Goal: Information Seeking & Learning: Learn about a topic

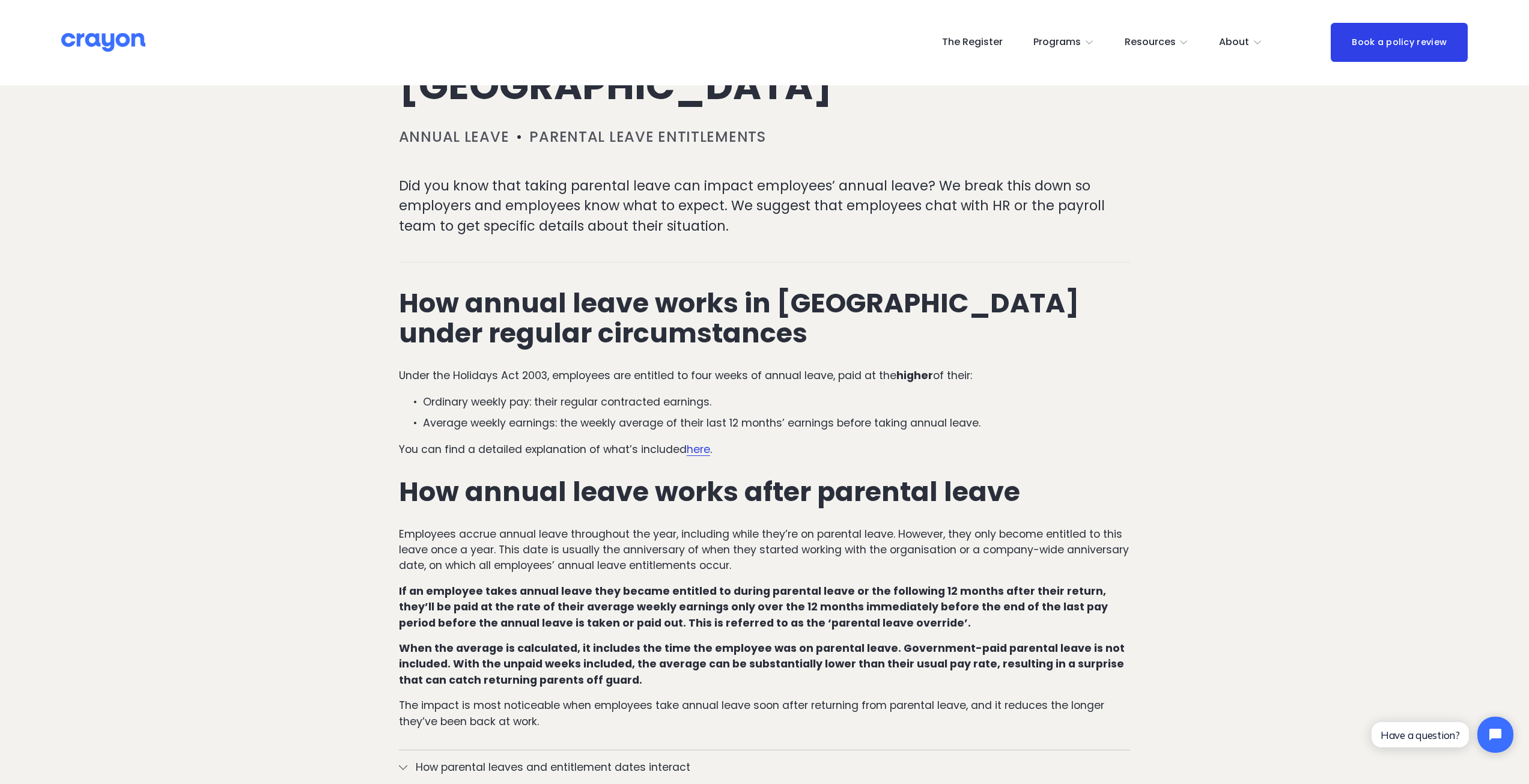
scroll to position [240, 0]
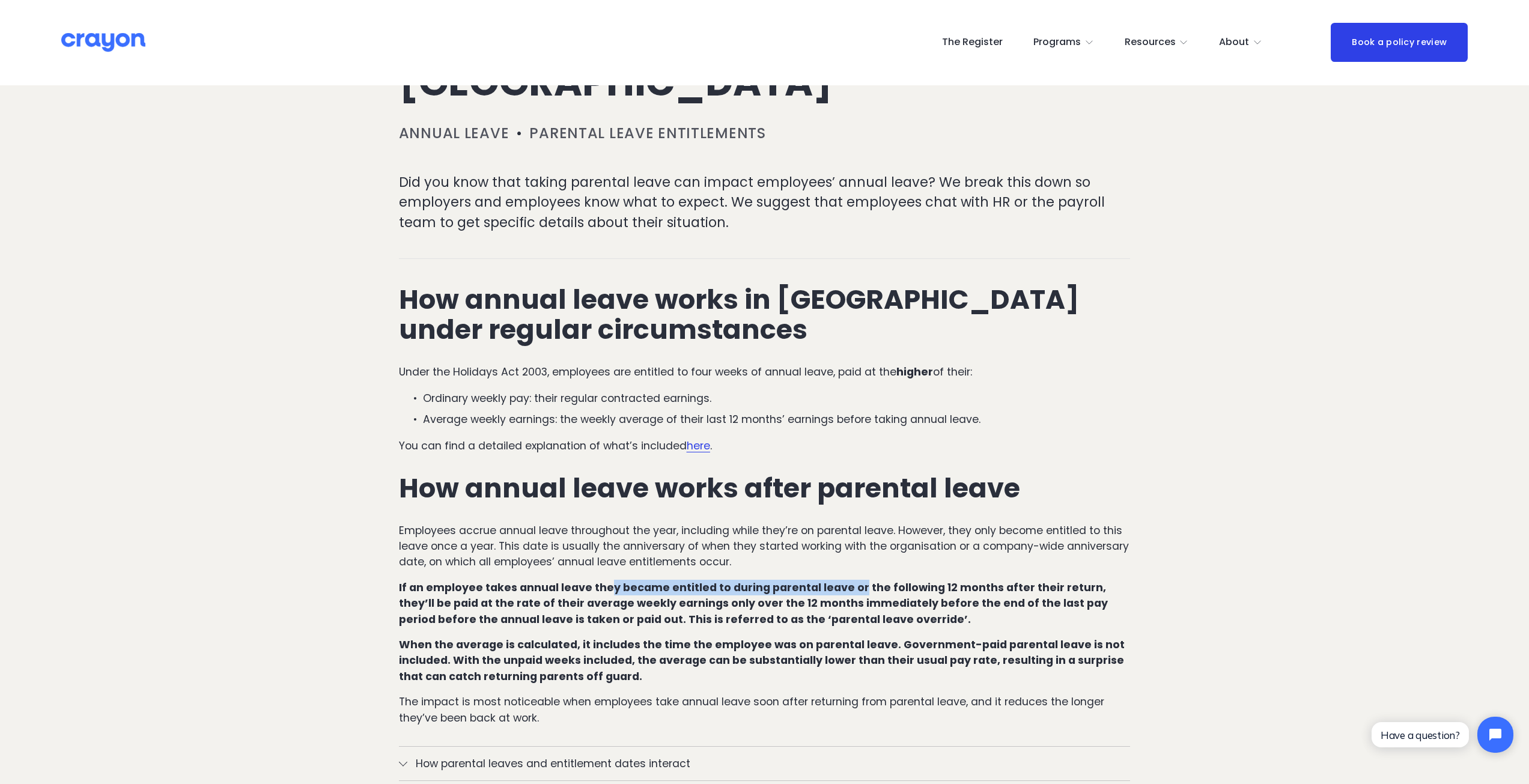
drag, startPoint x: 606, startPoint y: 585, endPoint x: 851, endPoint y: 591, distance: 245.1
click at [851, 591] on strong "If an employee takes annual leave they became entitled to during parental leave…" at bounding box center [754, 603] width 711 height 46
click at [592, 610] on strong "If an employee takes annual leave they became entitled to during parental leave…" at bounding box center [754, 603] width 711 height 46
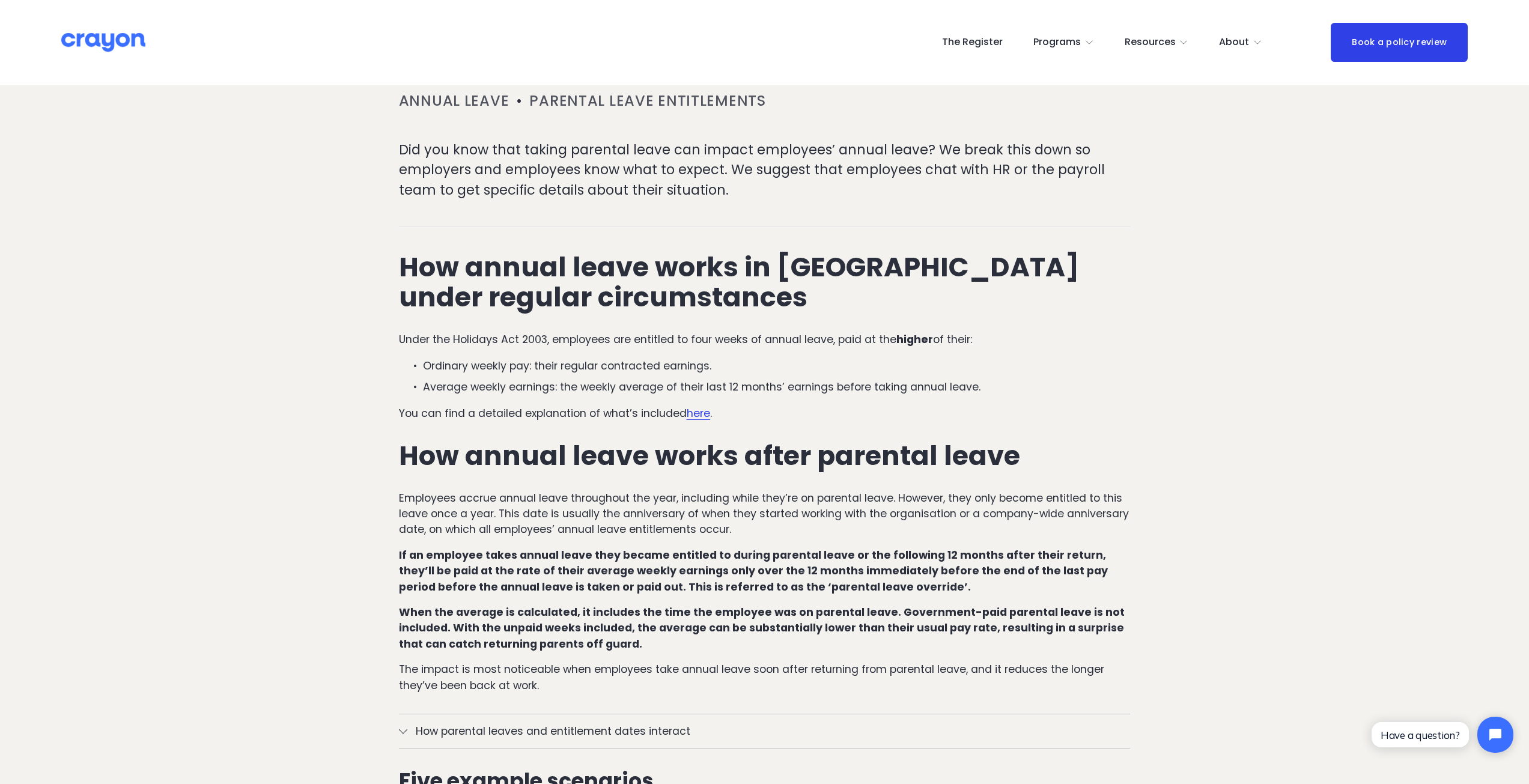
scroll to position [300, 0]
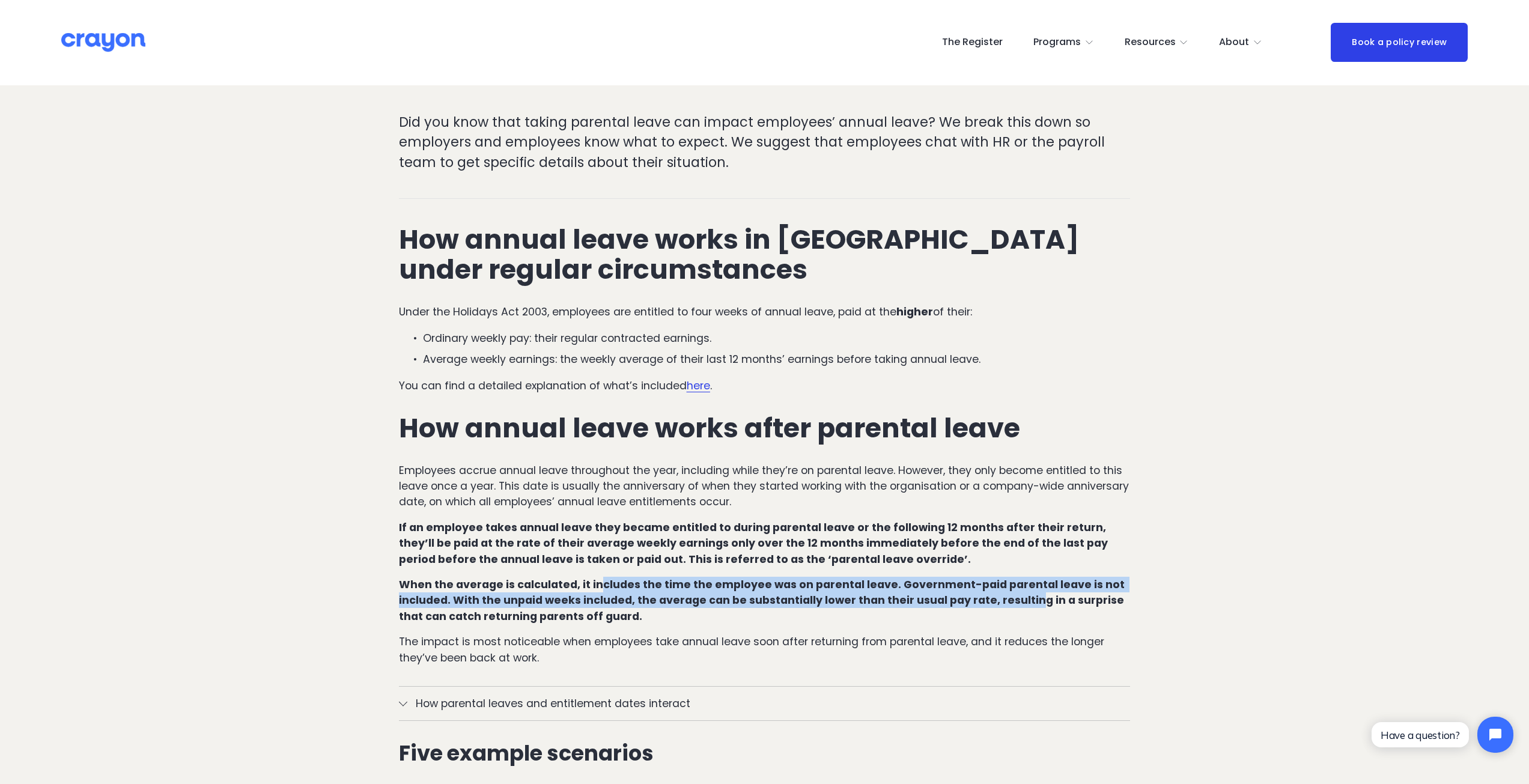
drag, startPoint x: 595, startPoint y: 592, endPoint x: 1023, endPoint y: 599, distance: 428.1
click at [1023, 599] on strong "When the average is calculated, it includes the time the employee was on parent…" at bounding box center [763, 599] width 728 height 46
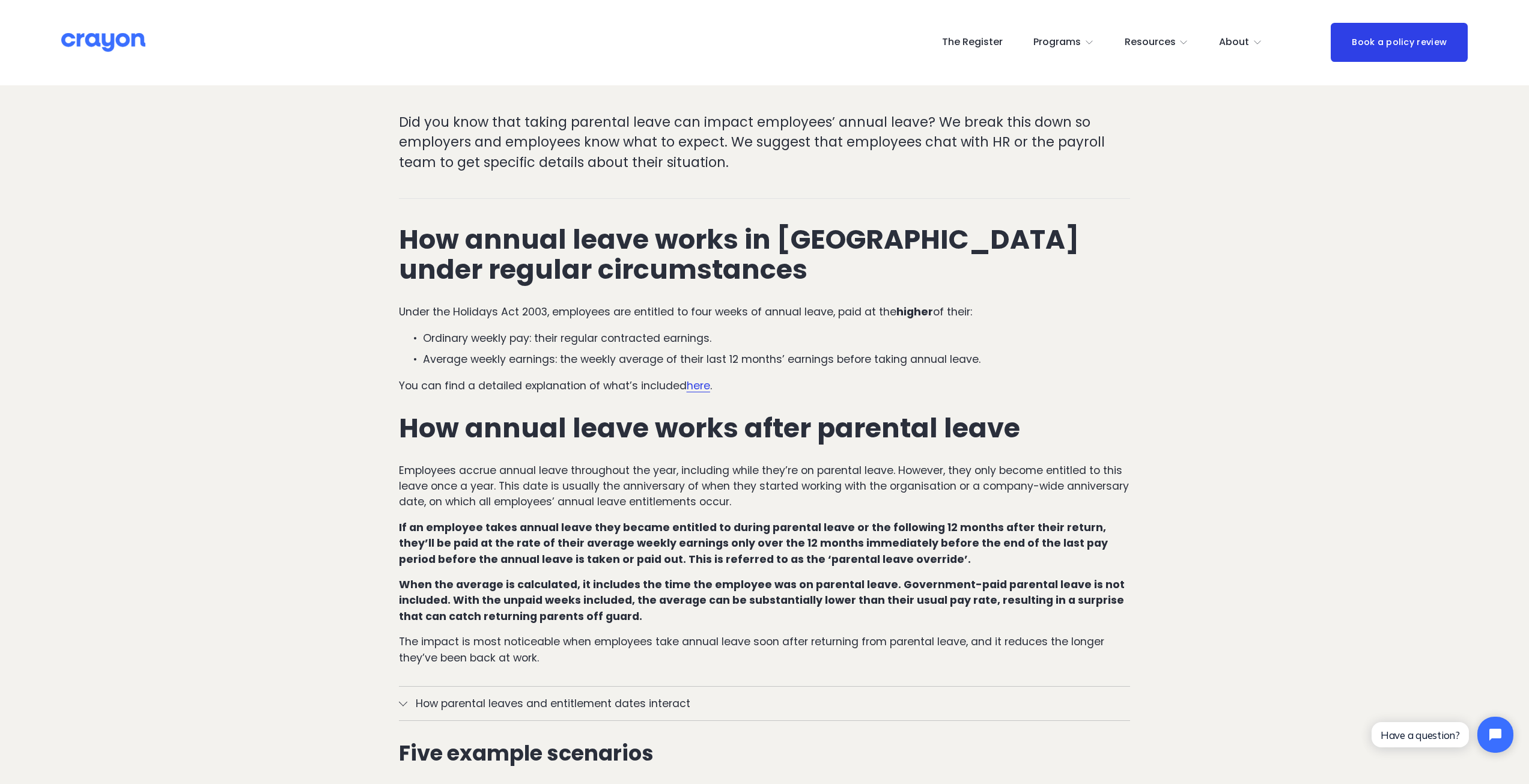
click at [646, 621] on p "When the average is calculated, it includes the time the employee was on parent…" at bounding box center [764, 600] width 732 height 47
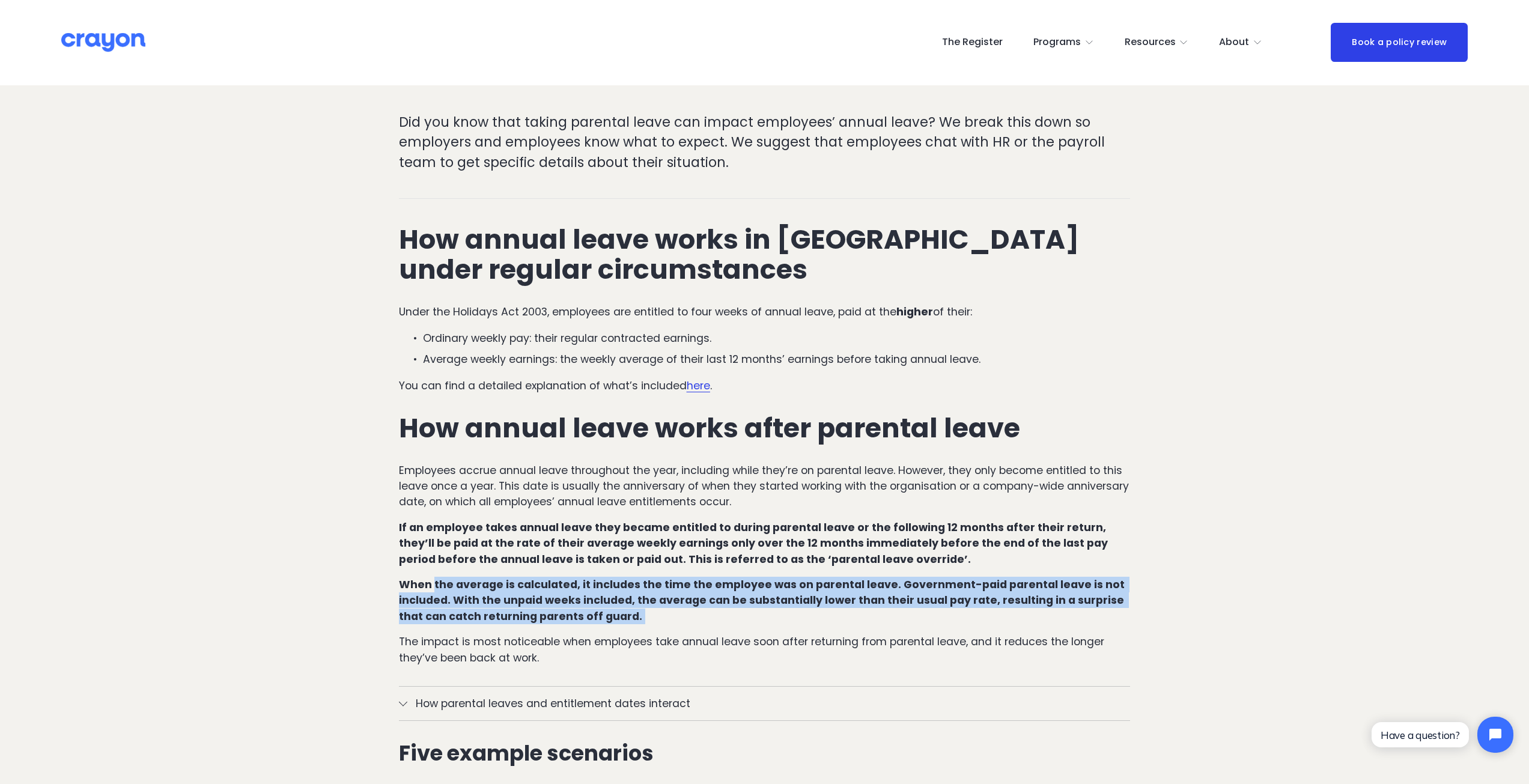
drag, startPoint x: 627, startPoint y: 621, endPoint x: 435, endPoint y: 591, distance: 194.3
click at [435, 591] on p "When the average is calculated, it includes the time the employee was on parent…" at bounding box center [764, 600] width 732 height 47
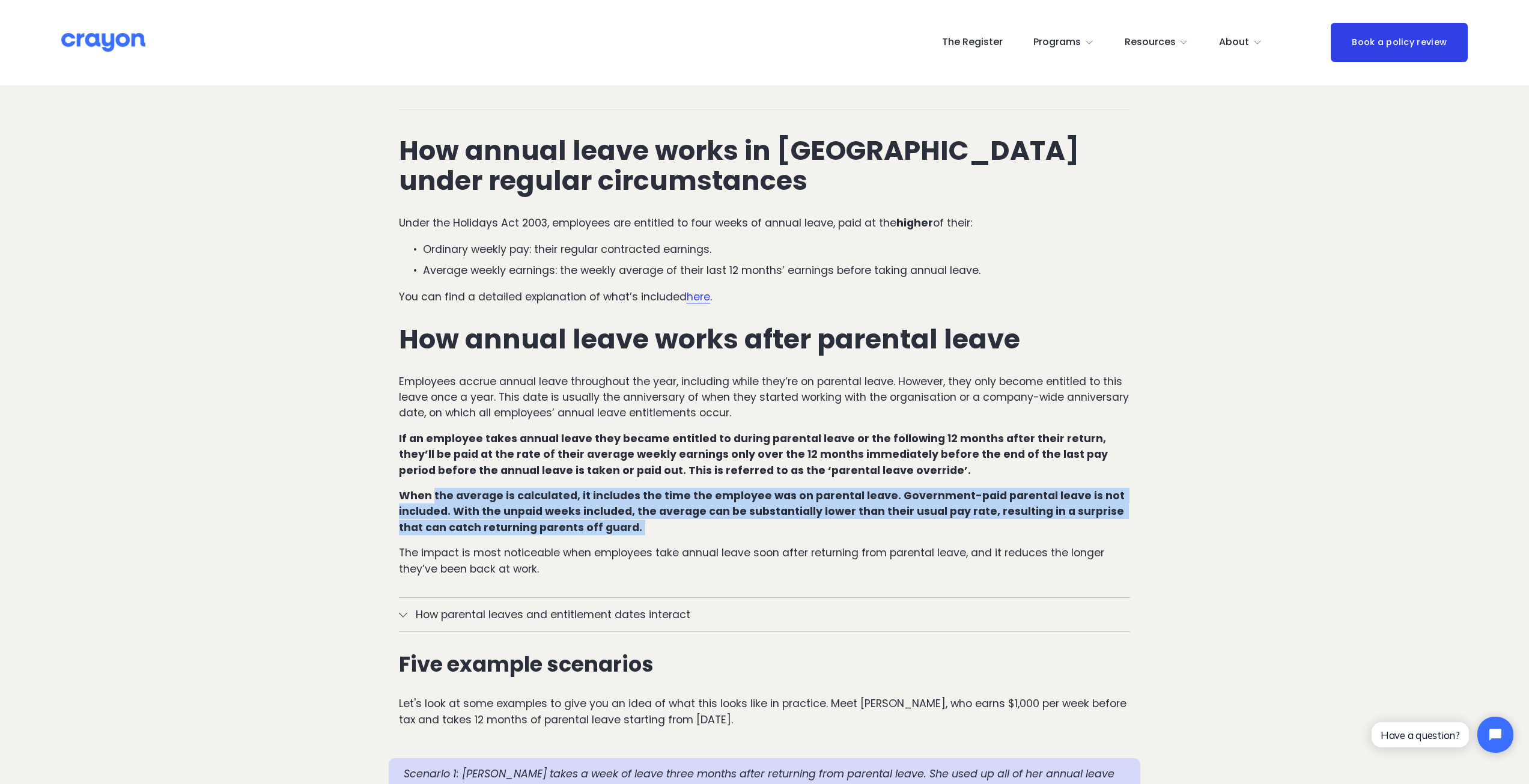
scroll to position [421, 0]
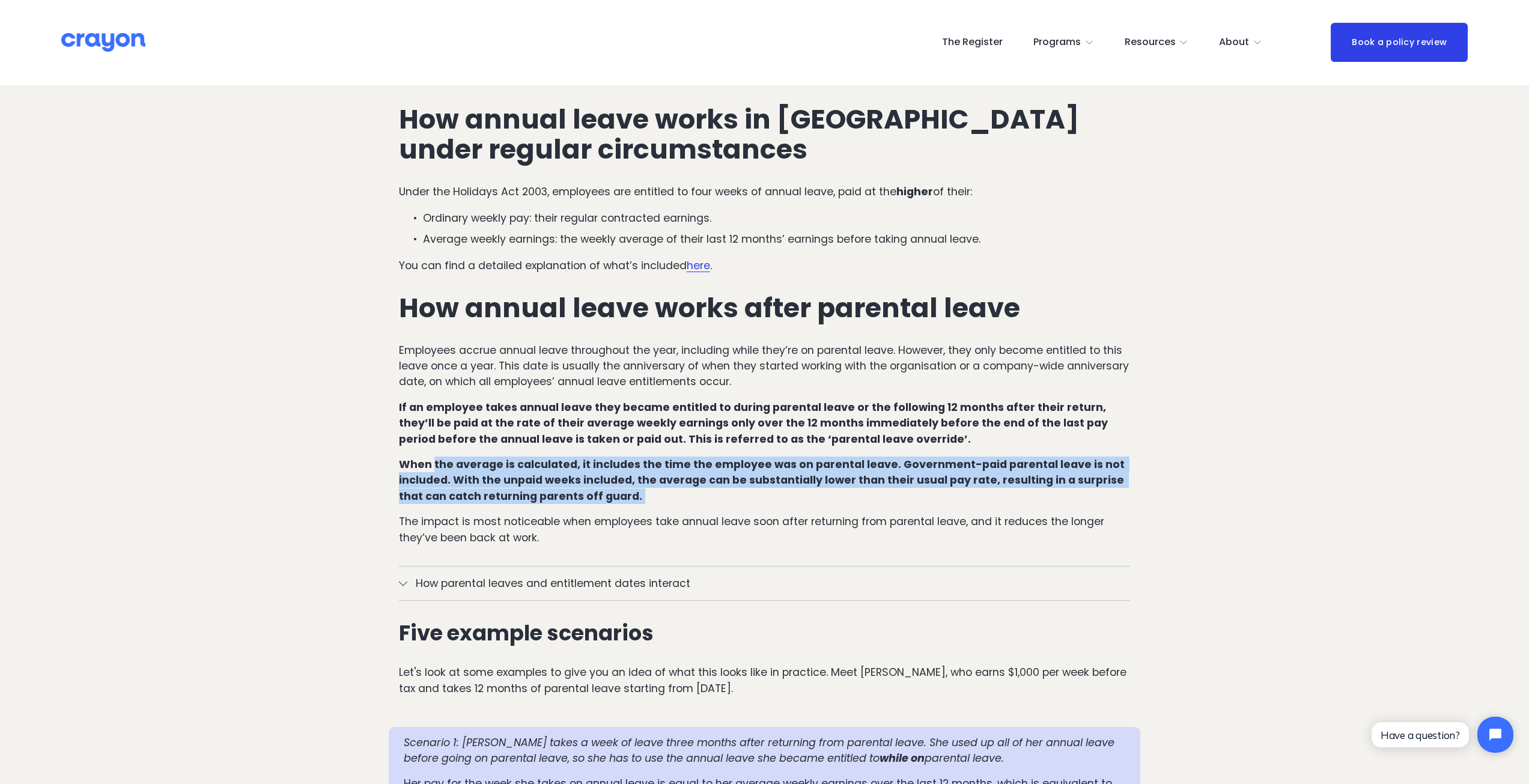
click at [564, 582] on span "How parental leaves and entitlement dates interact" at bounding box center [769, 583] width 724 height 15
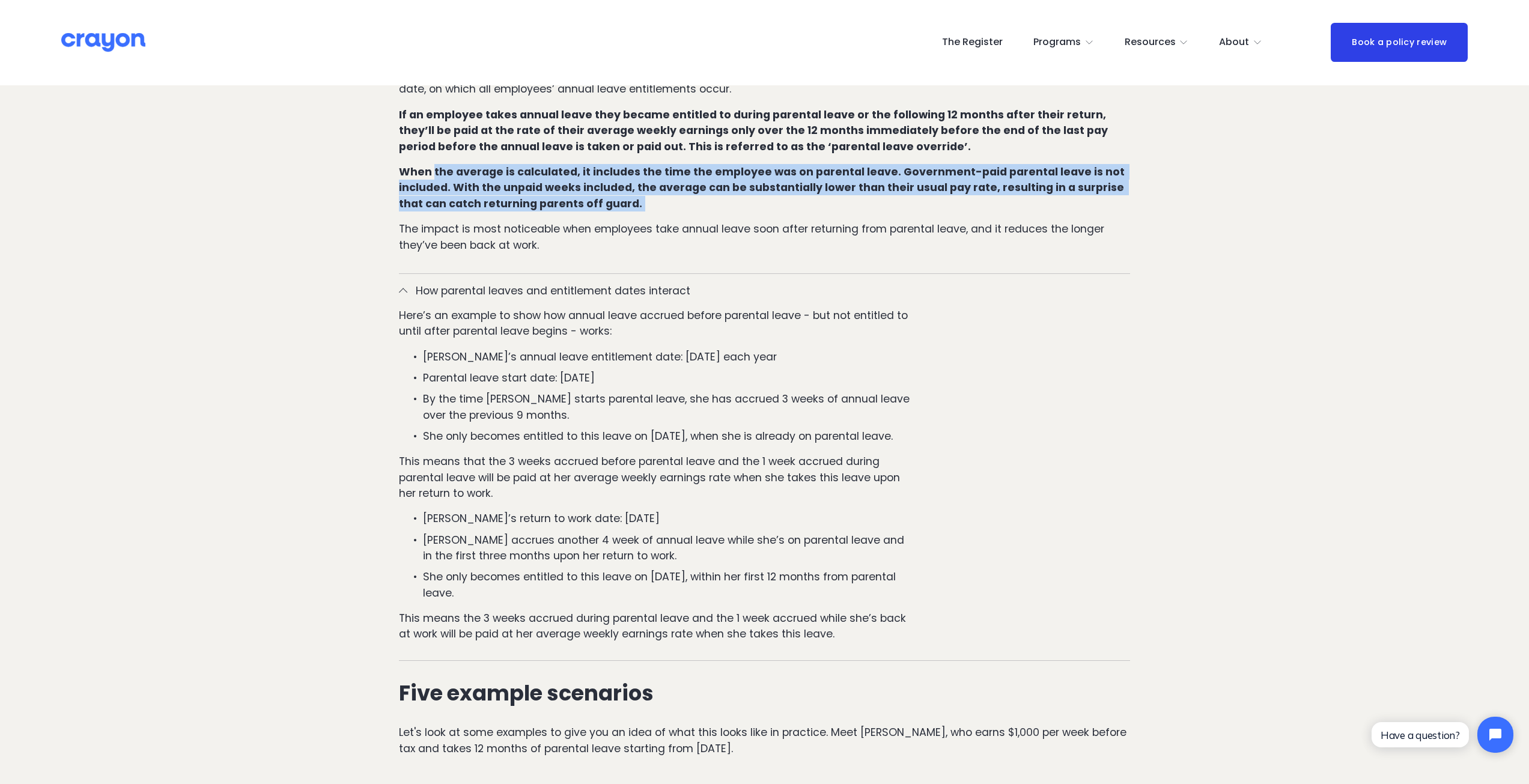
scroll to position [781, 0]
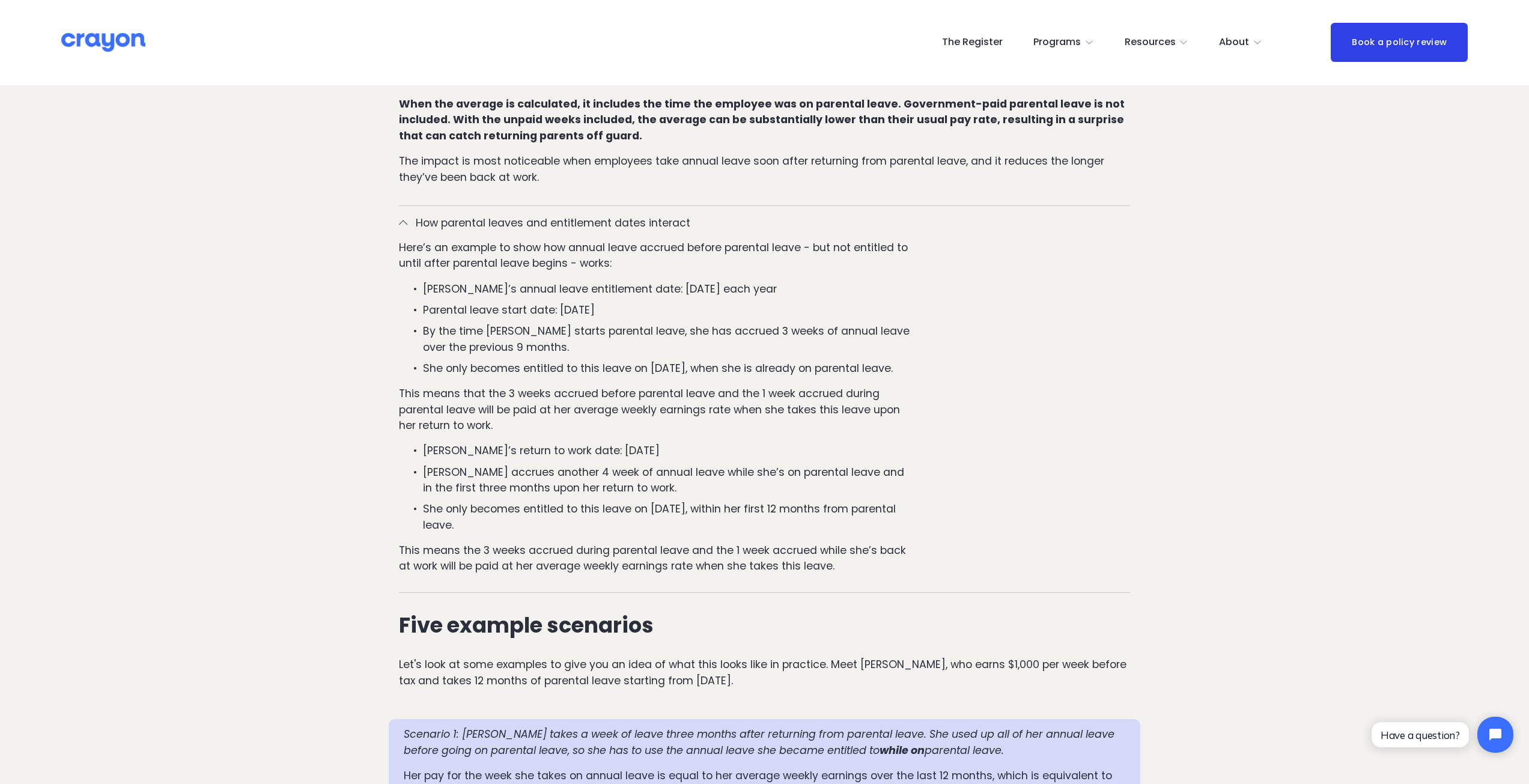
click at [560, 404] on p "This means that the 3 weeks accrued before parental leave and the 1 week accrue…" at bounding box center [655, 409] width 512 height 47
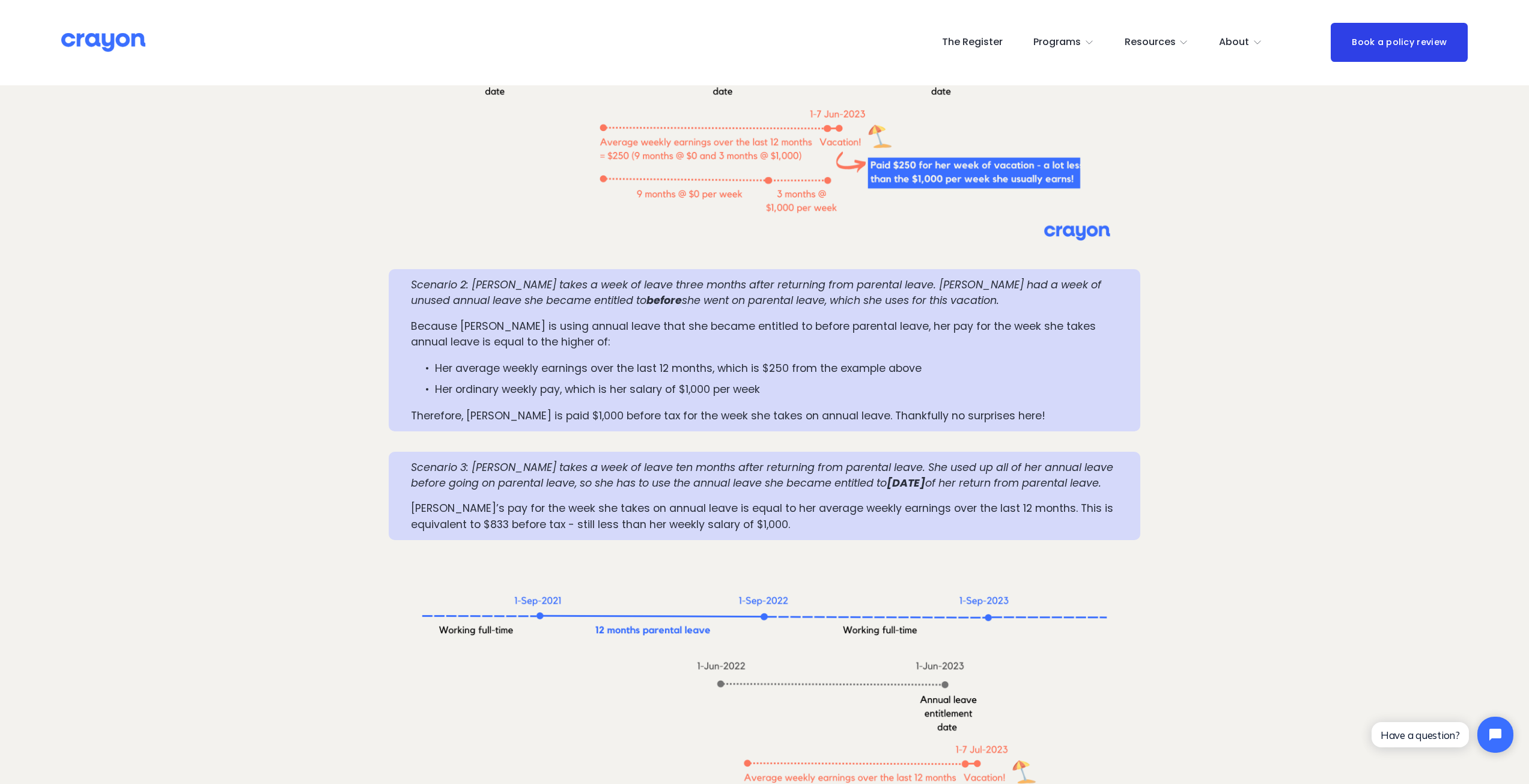
scroll to position [1742, 0]
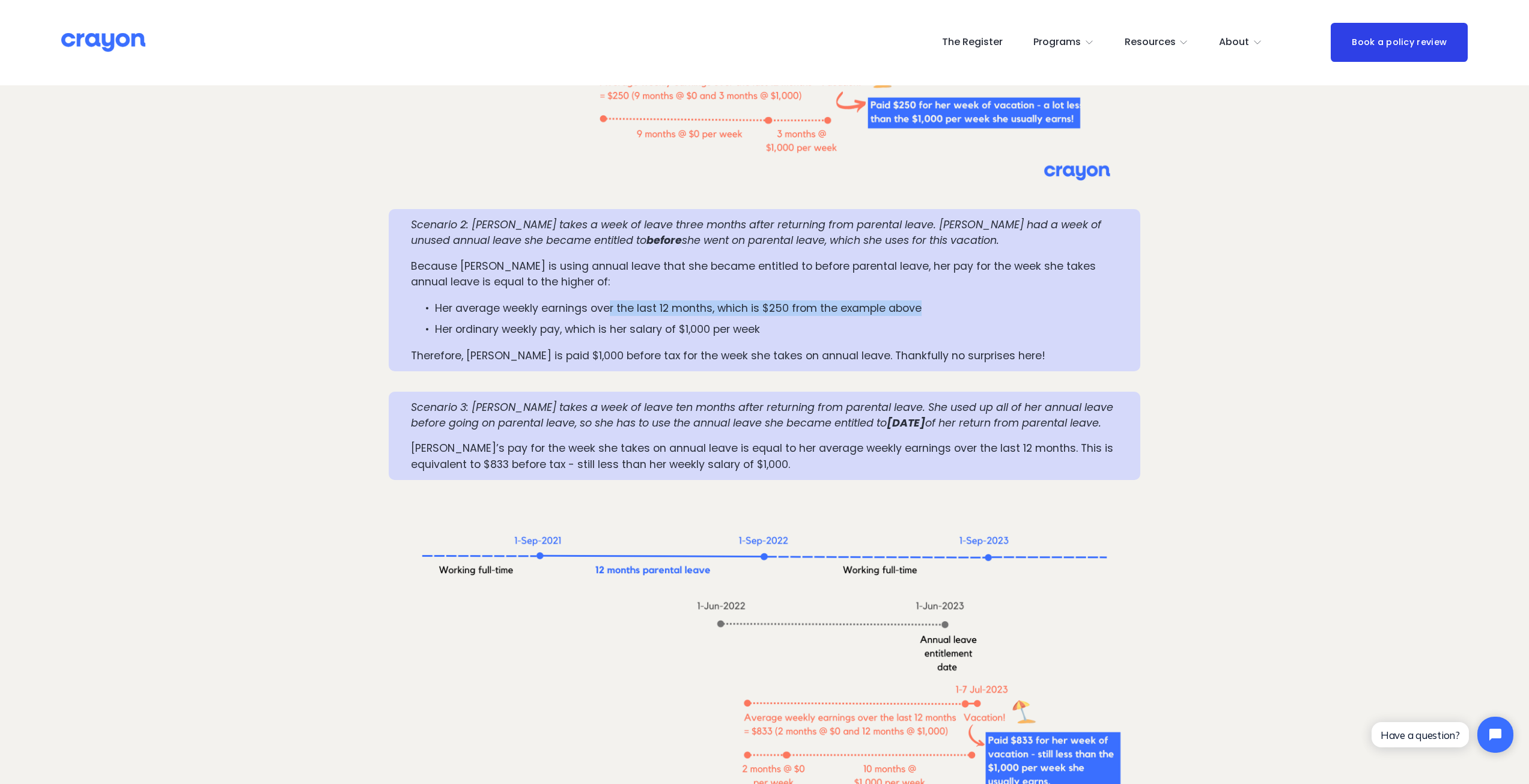
drag, startPoint x: 609, startPoint y: 332, endPoint x: 921, endPoint y: 323, distance: 312.1
click at [921, 316] on p "Her average weekly earnings over the last 12 months, which is $250 from the exa…" at bounding box center [776, 308] width 683 height 15
click at [1021, 316] on p "Her average weekly earnings over the last 12 months, which is $250 from the exa…" at bounding box center [776, 308] width 683 height 15
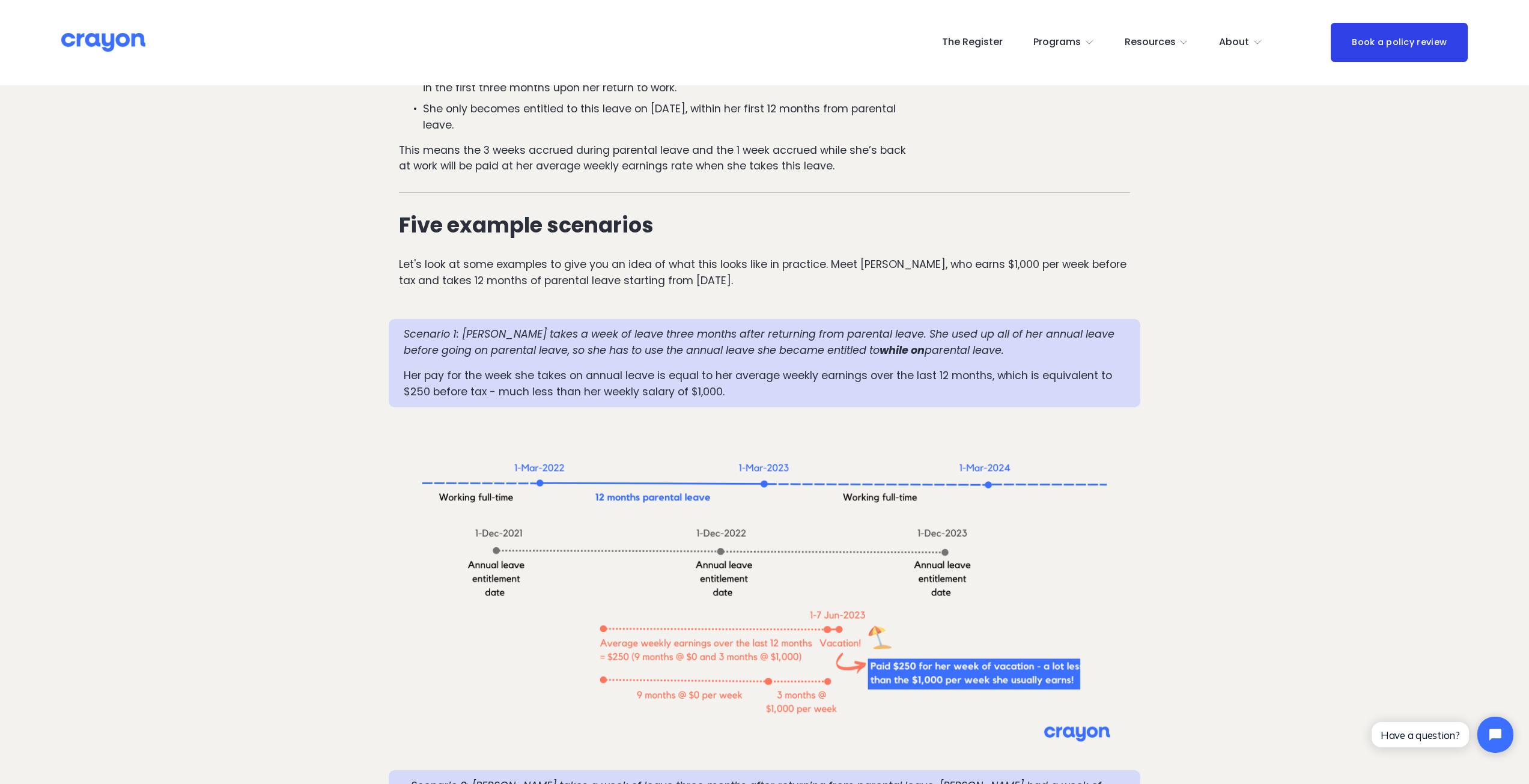
scroll to position [1141, 0]
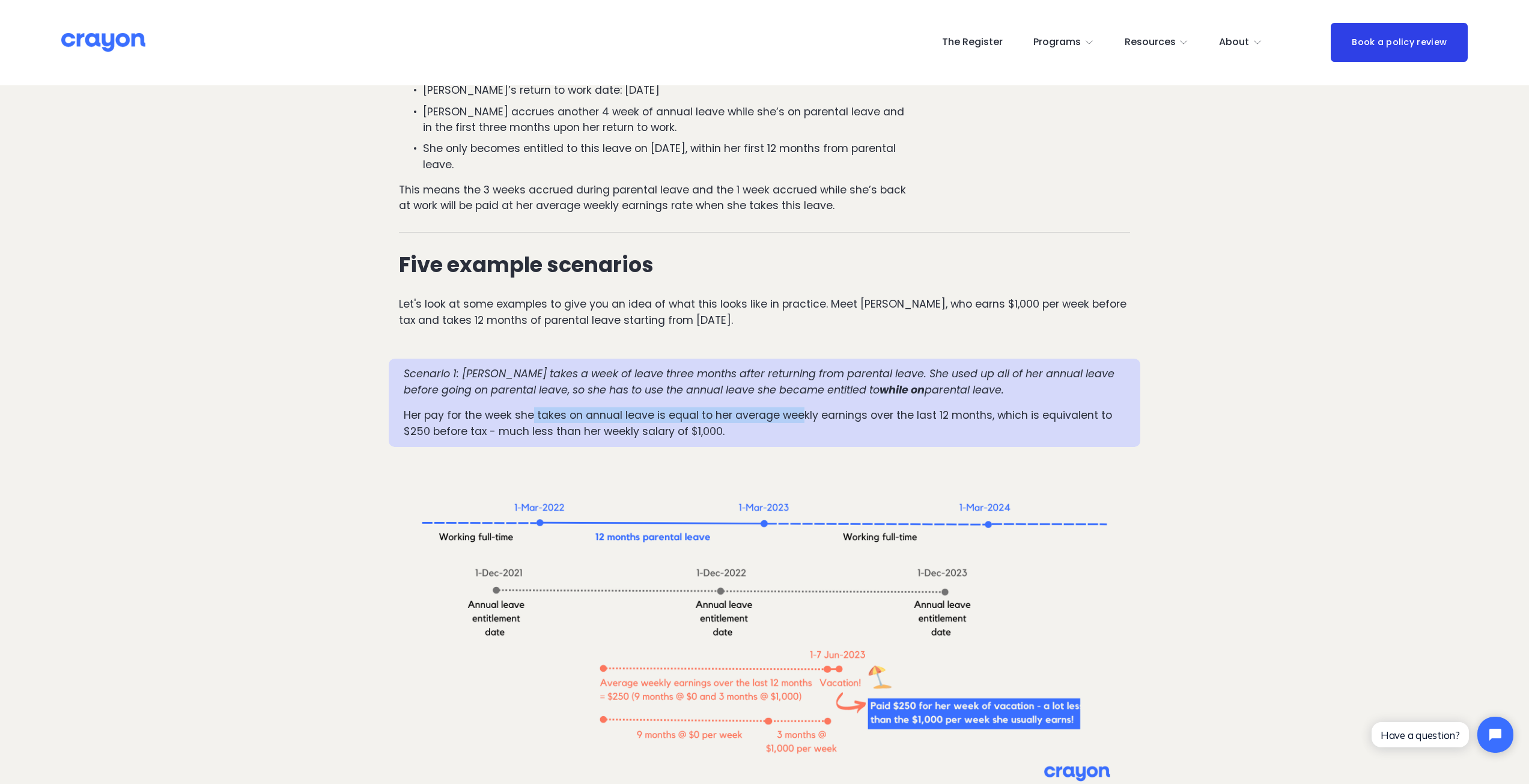
drag, startPoint x: 531, startPoint y: 430, endPoint x: 802, endPoint y: 437, distance: 271.1
click at [802, 437] on p "Her pay for the week she takes on annual leave is equal to her average weekly e…" at bounding box center [764, 423] width 722 height 32
click at [816, 439] on p "Her pay for the week she takes on annual leave is equal to her average weekly e…" at bounding box center [764, 423] width 722 height 32
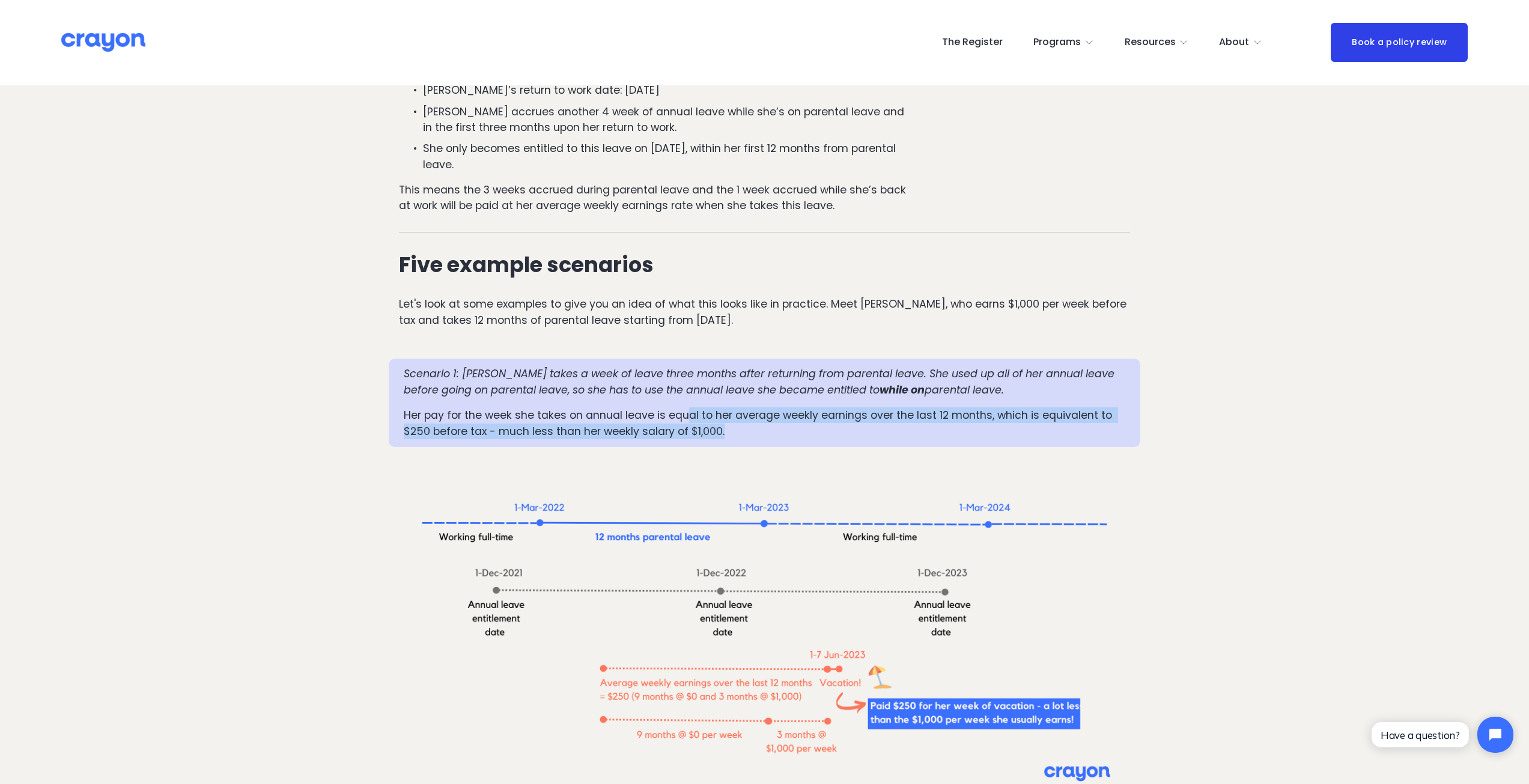
drag, startPoint x: 768, startPoint y: 454, endPoint x: 687, endPoint y: 433, distance: 83.7
click at [687, 433] on p "Her pay for the week she takes on annual leave is equal to her average weekly e…" at bounding box center [764, 423] width 722 height 32
click at [734, 434] on p "Her pay for the week she takes on annual leave is equal to her average weekly e…" at bounding box center [764, 423] width 722 height 32
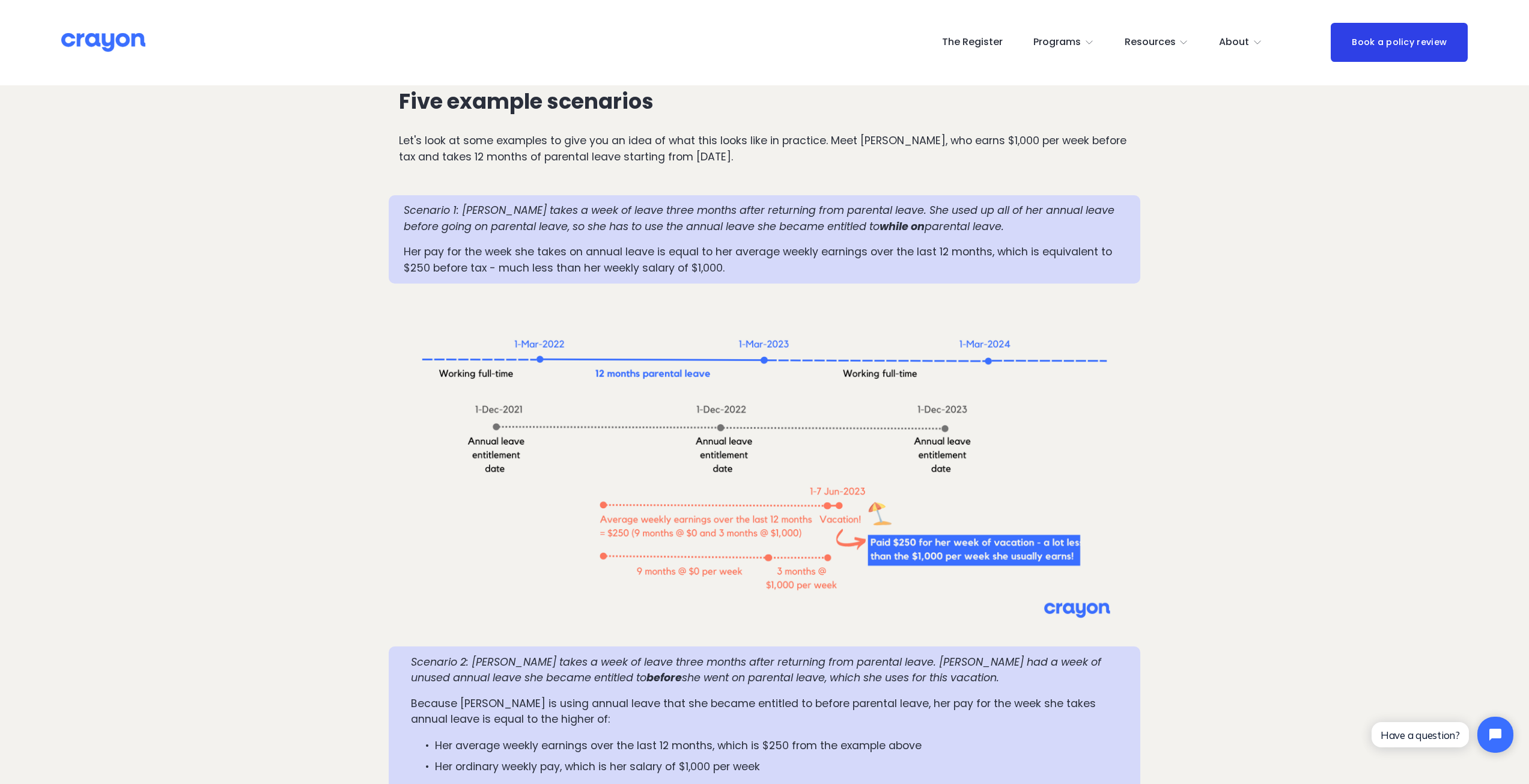
scroll to position [1381, 0]
